Goal: Check status: Check status

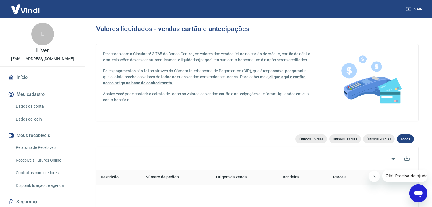
drag, startPoint x: 374, startPoint y: 176, endPoint x: 629, endPoint y: 304, distance: 285.9
click at [374, 176] on icon "Fechar mensagem da empresa" at bounding box center [373, 176] width 3 height 3
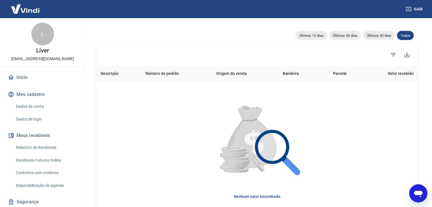
scroll to position [114, 0]
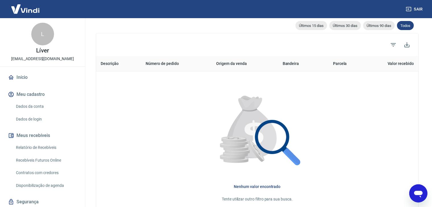
click at [33, 149] on link "Relatório de Recebíveis" at bounding box center [46, 148] width 64 height 12
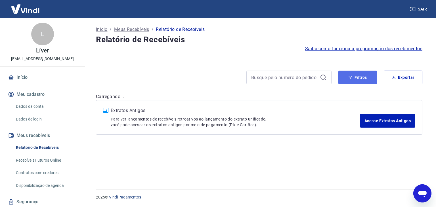
click at [350, 77] on icon "button" at bounding box center [351, 78] width 4 height 4
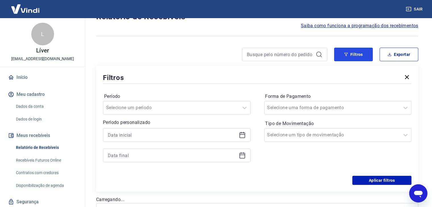
scroll to position [57, 0]
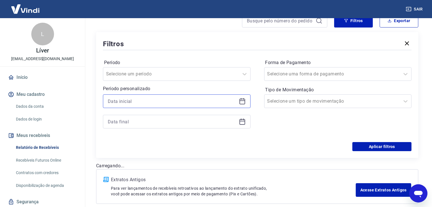
click at [154, 104] on input at bounding box center [172, 101] width 129 height 9
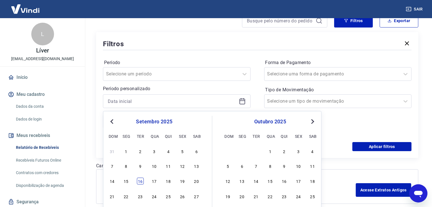
click at [139, 183] on div "16" at bounding box center [140, 181] width 7 height 7
type input "[DATE]"
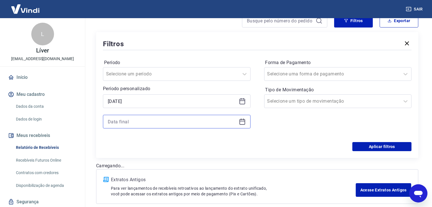
click at [144, 123] on input at bounding box center [172, 122] width 129 height 9
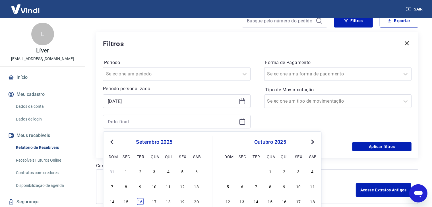
click at [141, 204] on div "16" at bounding box center [140, 202] width 7 height 7
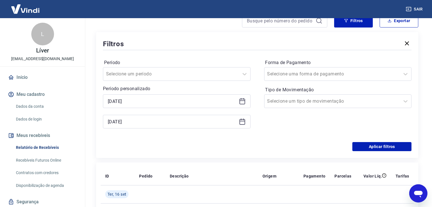
type input "[DATE]"
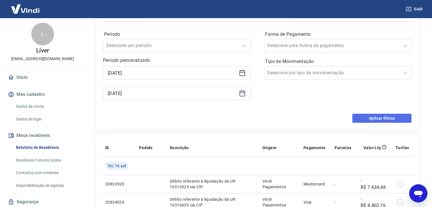
click at [378, 121] on button "Aplicar filtros" at bounding box center [381, 118] width 59 height 9
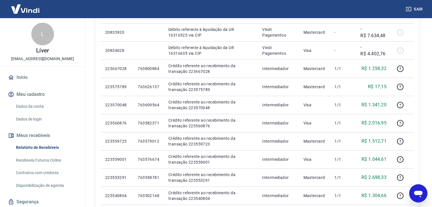
scroll to position [107, 0]
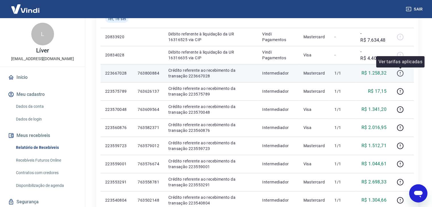
click at [400, 75] on icon "button" at bounding box center [399, 73] width 7 height 7
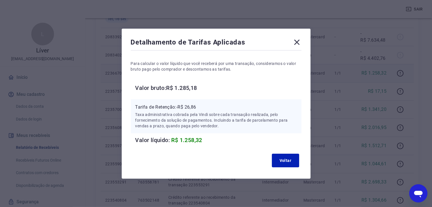
click at [301, 40] on icon at bounding box center [296, 42] width 9 height 9
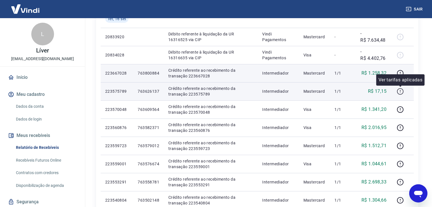
click at [397, 91] on icon "button" at bounding box center [400, 91] width 7 height 7
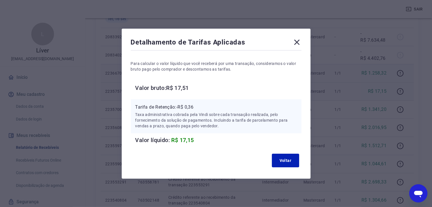
click at [298, 42] on icon at bounding box center [296, 41] width 5 height 5
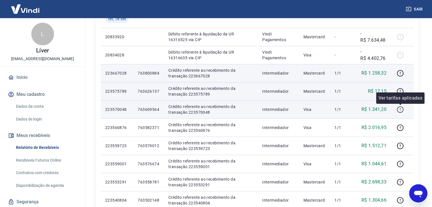
click at [397, 109] on icon "button" at bounding box center [400, 110] width 7 height 7
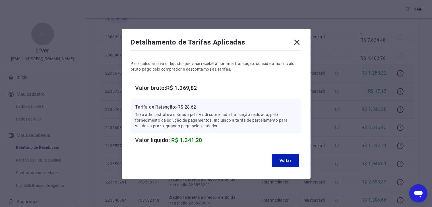
click at [298, 41] on icon at bounding box center [296, 41] width 5 height 5
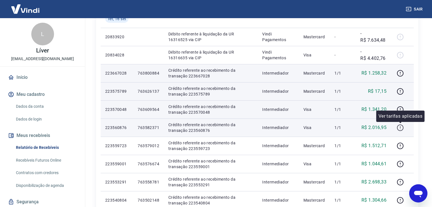
click at [400, 129] on icon "button" at bounding box center [399, 127] width 7 height 7
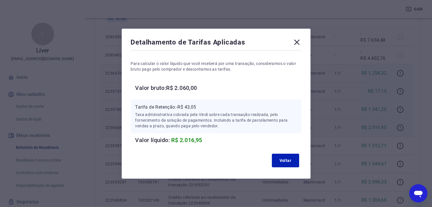
click at [299, 42] on icon at bounding box center [296, 41] width 5 height 5
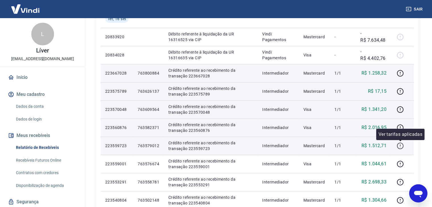
click at [400, 145] on icon "button" at bounding box center [399, 146] width 7 height 7
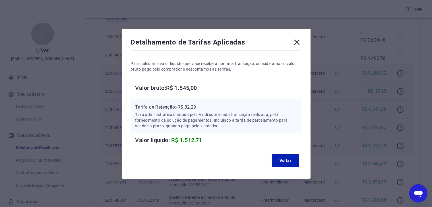
click at [298, 40] on icon at bounding box center [296, 42] width 9 height 9
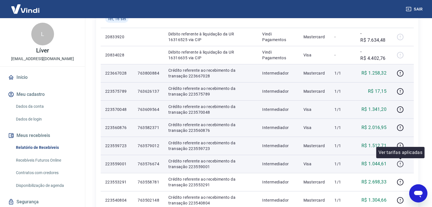
click at [400, 165] on icon "button" at bounding box center [399, 165] width 1 height 1
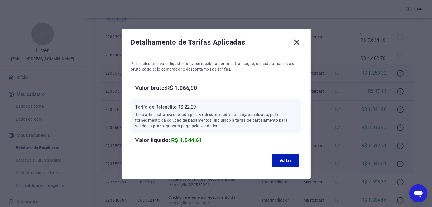
click at [297, 39] on icon at bounding box center [296, 42] width 9 height 9
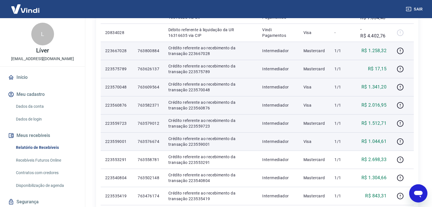
scroll to position [163, 0]
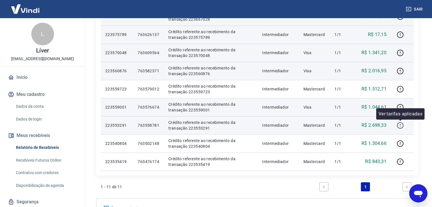
click at [398, 125] on icon "button" at bounding box center [399, 125] width 7 height 7
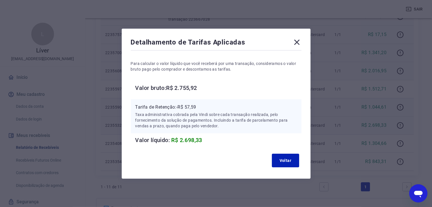
click at [297, 44] on icon at bounding box center [296, 42] width 9 height 9
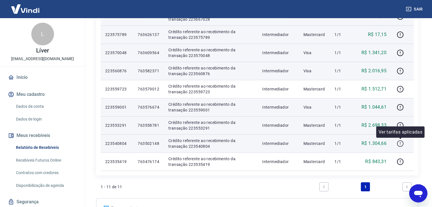
click at [401, 144] on icon "button" at bounding box center [399, 143] width 7 height 7
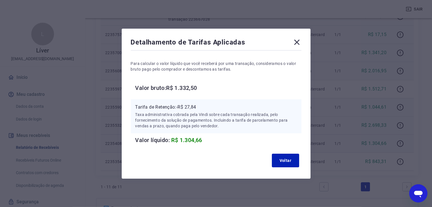
click at [298, 41] on icon at bounding box center [296, 41] width 5 height 5
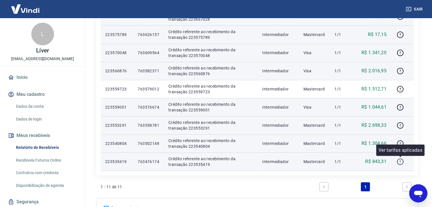
click at [400, 164] on icon "button" at bounding box center [399, 162] width 7 height 7
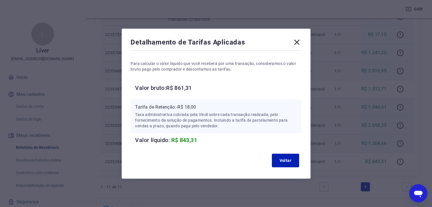
drag, startPoint x: 300, startPoint y: 41, endPoint x: 301, endPoint y: 49, distance: 7.8
click at [299, 41] on icon at bounding box center [296, 41] width 5 height 5
